Goal: Navigation & Orientation: Find specific page/section

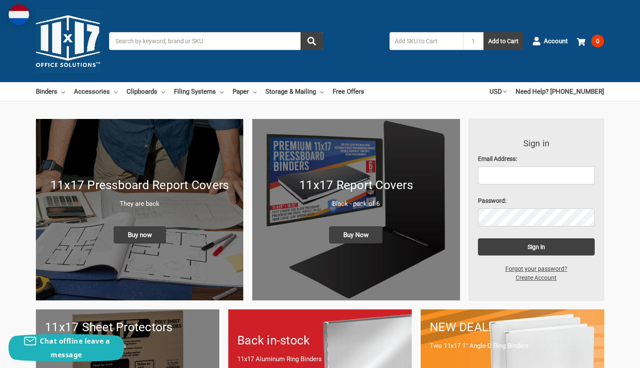
scroll to position [2201, 0]
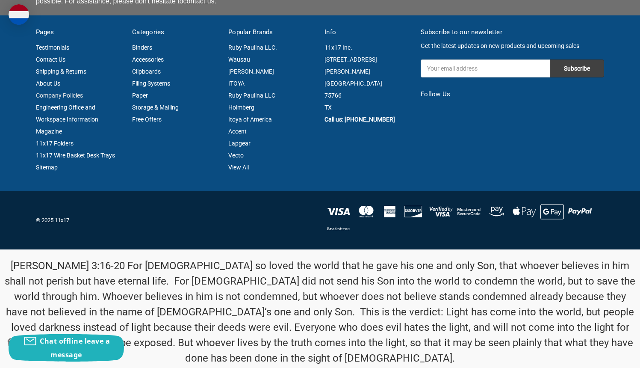
click at [59, 95] on link "Company Policies" at bounding box center [59, 95] width 47 height 7
click at [65, 107] on link "Engineering Office and Workspace Information Magazine" at bounding box center [67, 119] width 62 height 31
